Goal: Information Seeking & Learning: Learn about a topic

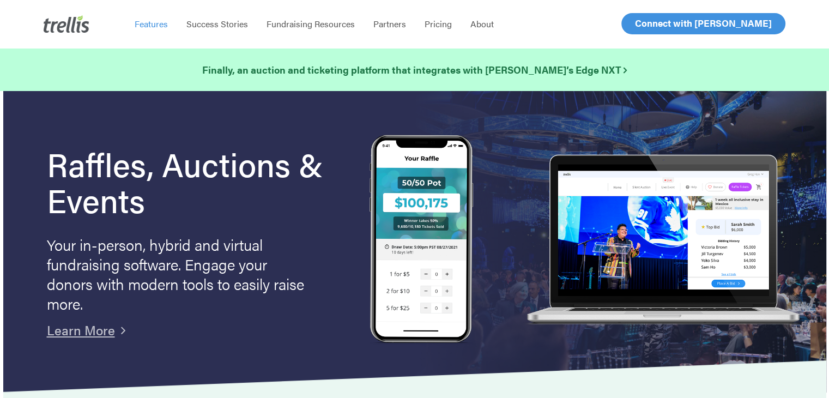
click at [151, 27] on span "Features" at bounding box center [151, 23] width 33 height 13
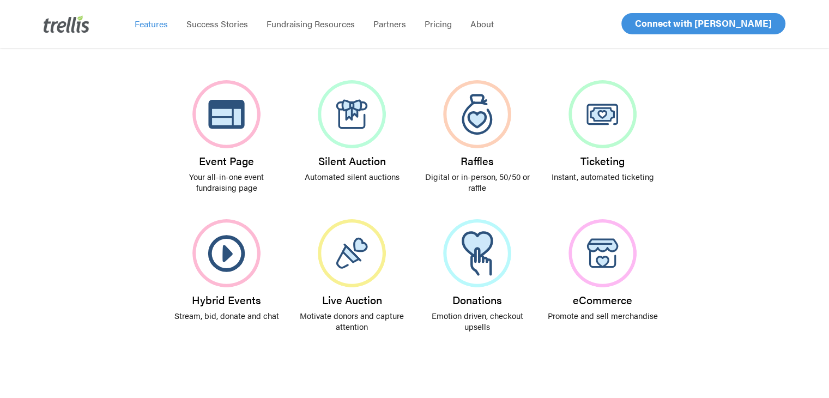
scroll to position [237, 0]
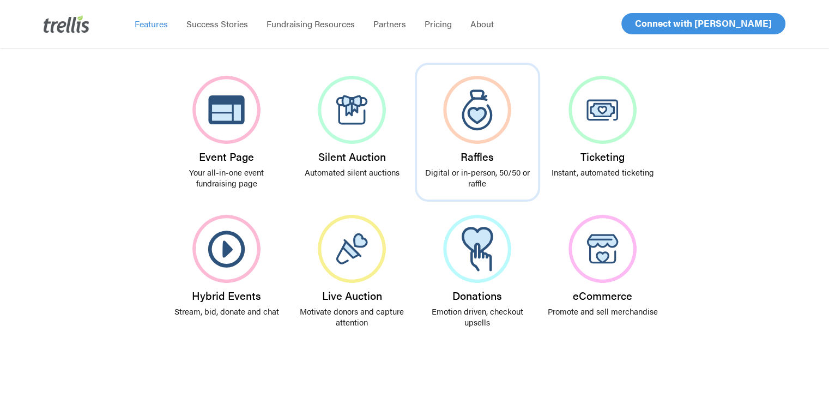
click at [455, 118] on img at bounding box center [477, 110] width 68 height 68
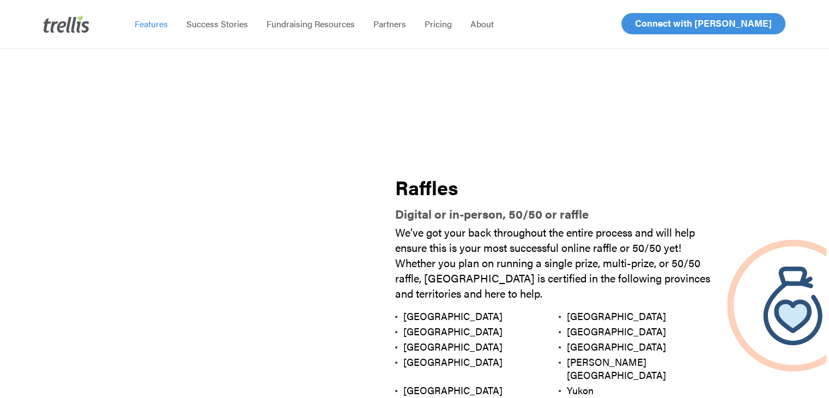
scroll to position [1212, 0]
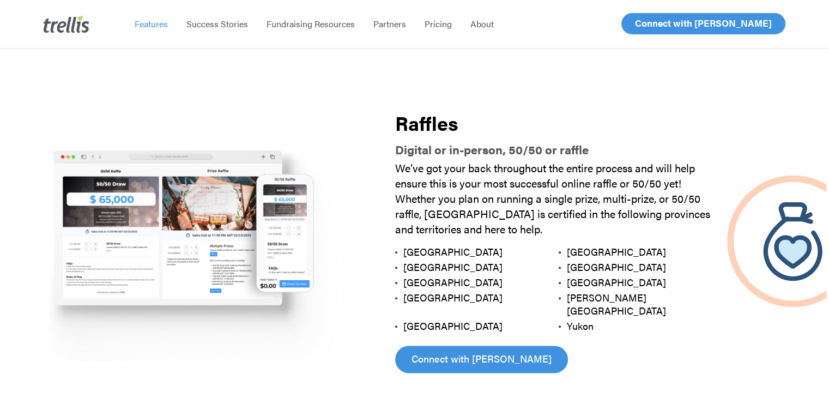
scroll to position [237, 0]
